Goal: Download file/media

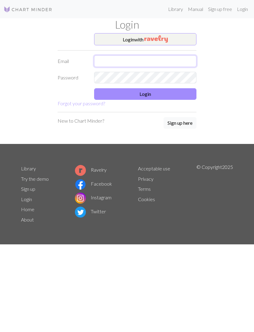
type input "sinjeal@hotmail.com"
click at [153, 95] on button "Login" at bounding box center [145, 94] width 102 height 12
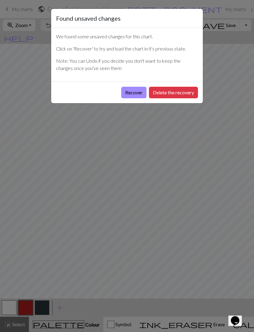
click at [133, 93] on button "Recover" at bounding box center [133, 93] width 25 height 12
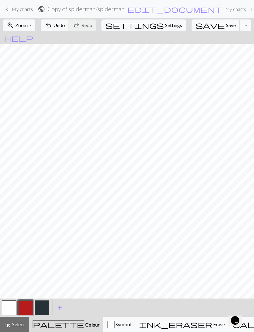
click at [28, 26] on span "Zoom" at bounding box center [21, 25] width 12 height 6
click at [18, 38] on button "Fit all" at bounding box center [27, 39] width 48 height 10
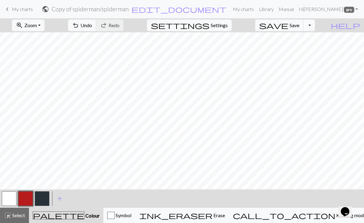
click at [37, 27] on span "Zoom" at bounding box center [30, 25] width 12 height 6
click at [35, 41] on button "Fit all" at bounding box center [36, 39] width 48 height 10
click at [37, 25] on span "Zoom" at bounding box center [30, 25] width 12 height 6
click at [31, 38] on button "Fit all" at bounding box center [36, 39] width 48 height 10
click at [37, 27] on span "Zoom" at bounding box center [30, 25] width 12 height 6
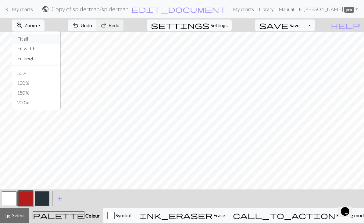
click at [31, 39] on button "Fit all" at bounding box center [36, 39] width 48 height 10
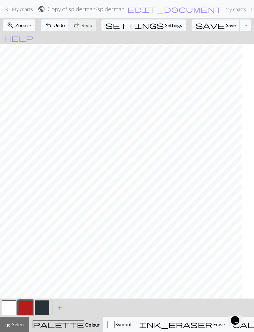
scroll to position [5, 11]
click at [16, 308] on button "button" at bounding box center [9, 308] width 15 height 15
click at [203, 29] on button "save Save Save" at bounding box center [216, 25] width 48 height 12
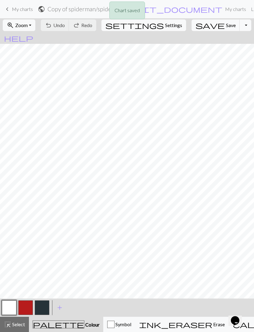
click at [226, 26] on span "Save" at bounding box center [231, 25] width 10 height 6
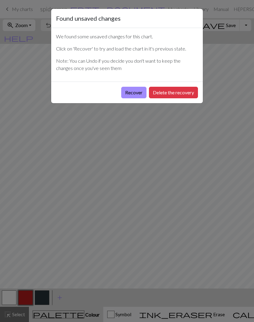
scroll to position [0, 0]
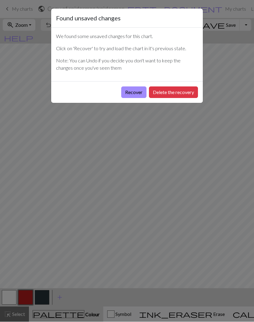
click at [133, 93] on button "Recover" at bounding box center [133, 93] width 25 height 12
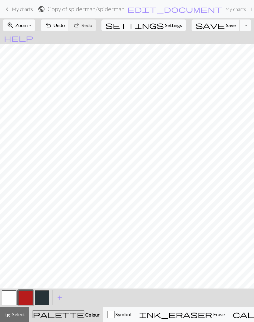
click at [28, 25] on span "Zoom" at bounding box center [21, 25] width 12 height 6
click at [26, 41] on button "Fit all" at bounding box center [27, 39] width 48 height 10
click at [15, 301] on button "button" at bounding box center [9, 297] width 15 height 15
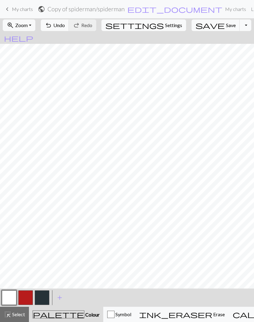
click at [226, 25] on span "Save" at bounding box center [231, 25] width 10 height 6
click at [35, 26] on button "zoom_in Zoom Zoom" at bounding box center [19, 25] width 33 height 12
click at [23, 38] on button "Fit all" at bounding box center [27, 39] width 48 height 10
click at [240, 24] on button "Toggle Dropdown" at bounding box center [246, 25] width 12 height 12
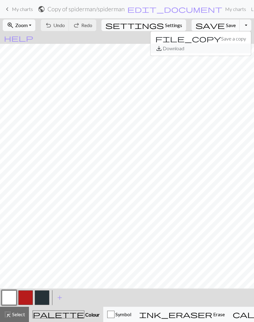
click at [203, 47] on button "save_alt Download" at bounding box center [200, 49] width 100 height 10
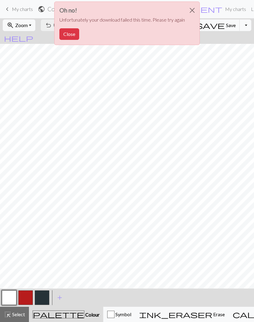
click at [192, 11] on button "Close" at bounding box center [192, 10] width 15 height 17
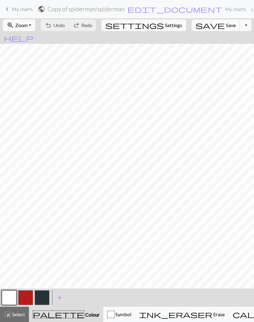
click at [240, 26] on button "Toggle Dropdown" at bounding box center [246, 25] width 12 height 12
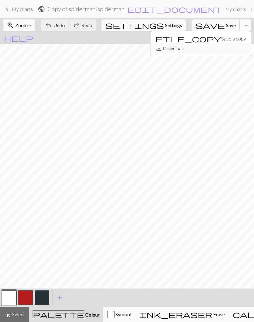
click at [202, 48] on button "save_alt Download" at bounding box center [200, 49] width 100 height 10
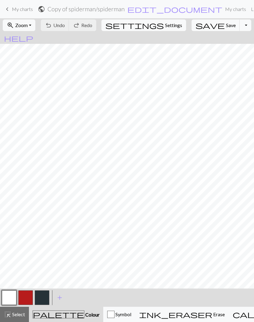
click at [226, 27] on span "Save" at bounding box center [231, 25] width 10 height 6
click at [226, 25] on span "Save" at bounding box center [231, 25] width 10 height 6
click at [223, 9] on link "My charts" at bounding box center [236, 9] width 26 height 12
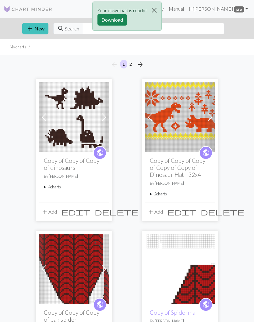
click at [120, 19] on button "Download" at bounding box center [112, 20] width 30 height 12
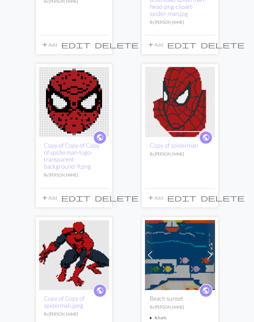
scroll to position [769, 0]
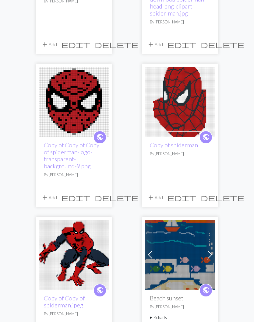
click at [186, 108] on img at bounding box center [180, 102] width 70 height 70
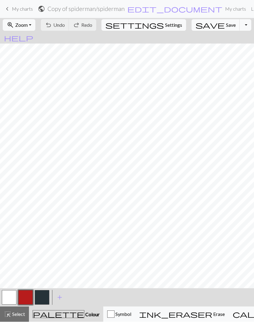
click at [28, 27] on span "Zoom" at bounding box center [21, 25] width 12 height 6
click at [23, 41] on button "Fit all" at bounding box center [27, 39] width 48 height 10
click at [28, 25] on span "Zoom" at bounding box center [21, 25] width 12 height 6
click at [25, 42] on button "Fit all" at bounding box center [27, 39] width 48 height 10
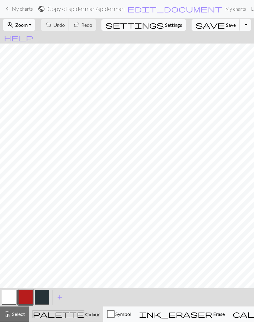
scroll to position [7, 46]
